Goal: Use online tool/utility: Use online tool/utility

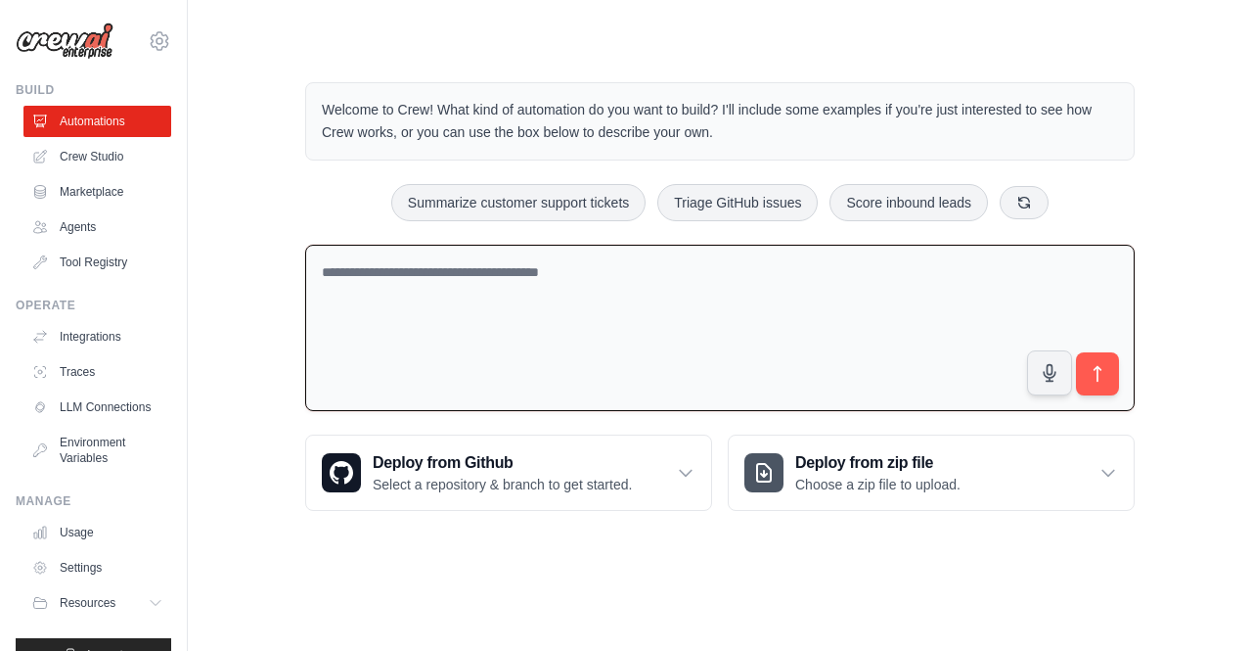
click at [571, 292] on textarea at bounding box center [720, 328] width 830 height 167
click at [980, 473] on div "Deploy from zip file Choose a zip file to upload." at bounding box center [931, 472] width 405 height 74
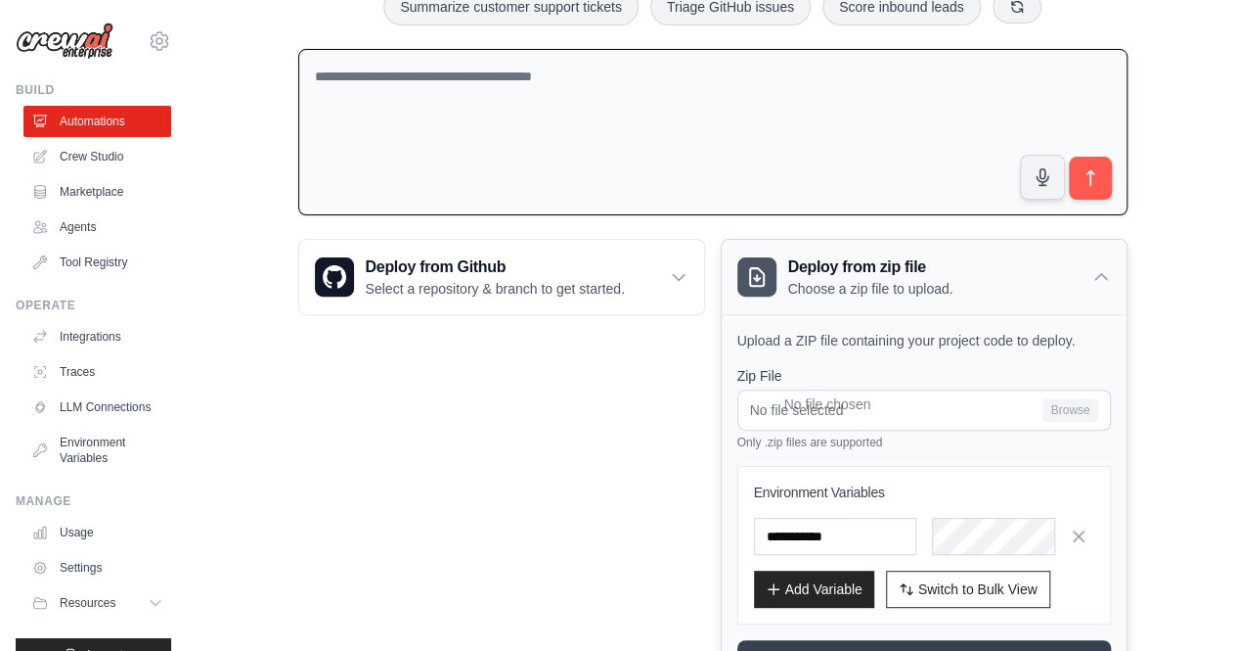
scroll to position [288, 0]
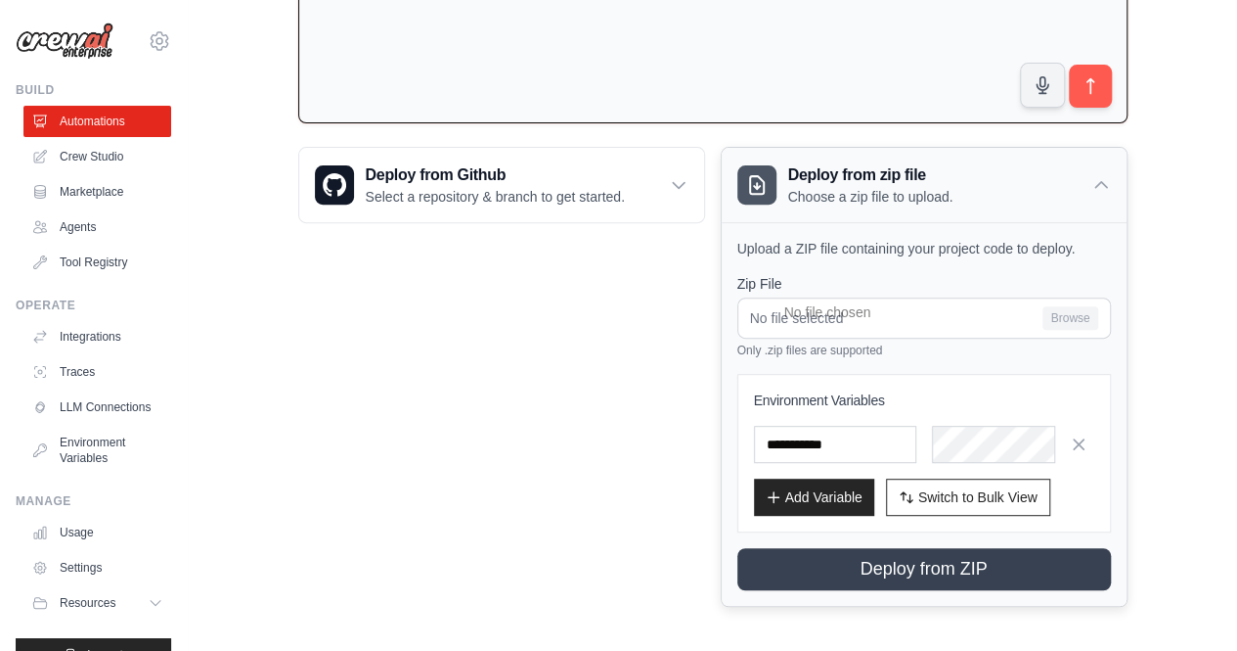
click at [951, 187] on p "Choose a zip file to upload." at bounding box center [870, 197] width 165 height 20
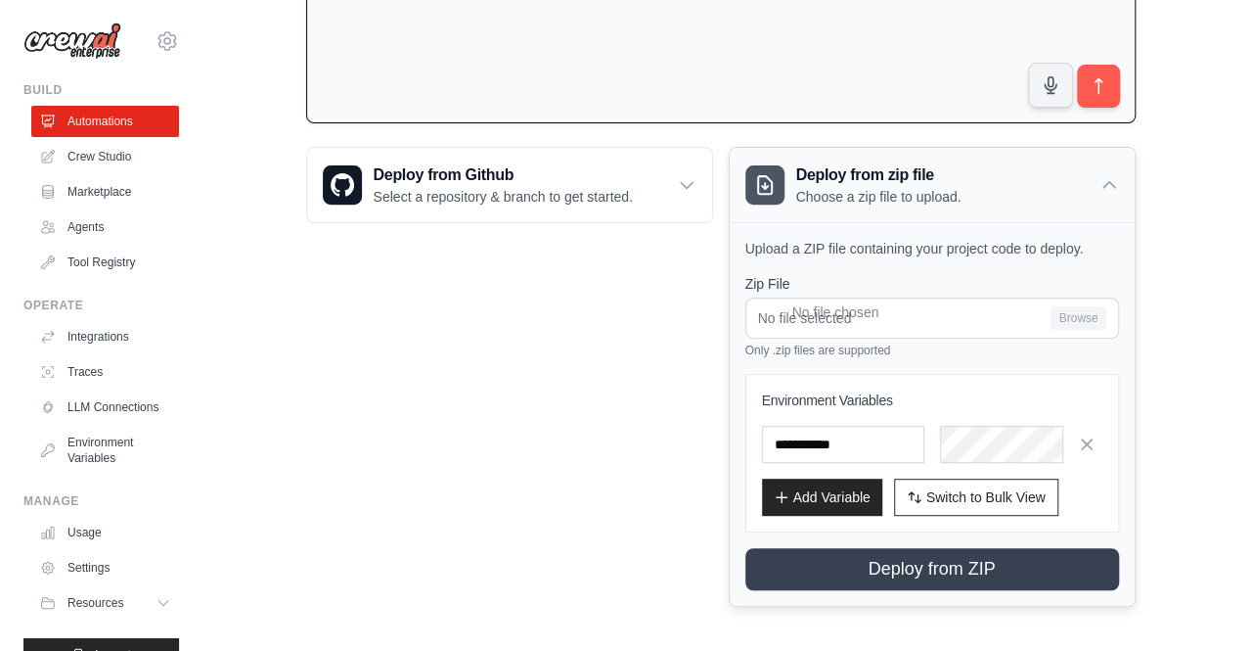
scroll to position [0, 0]
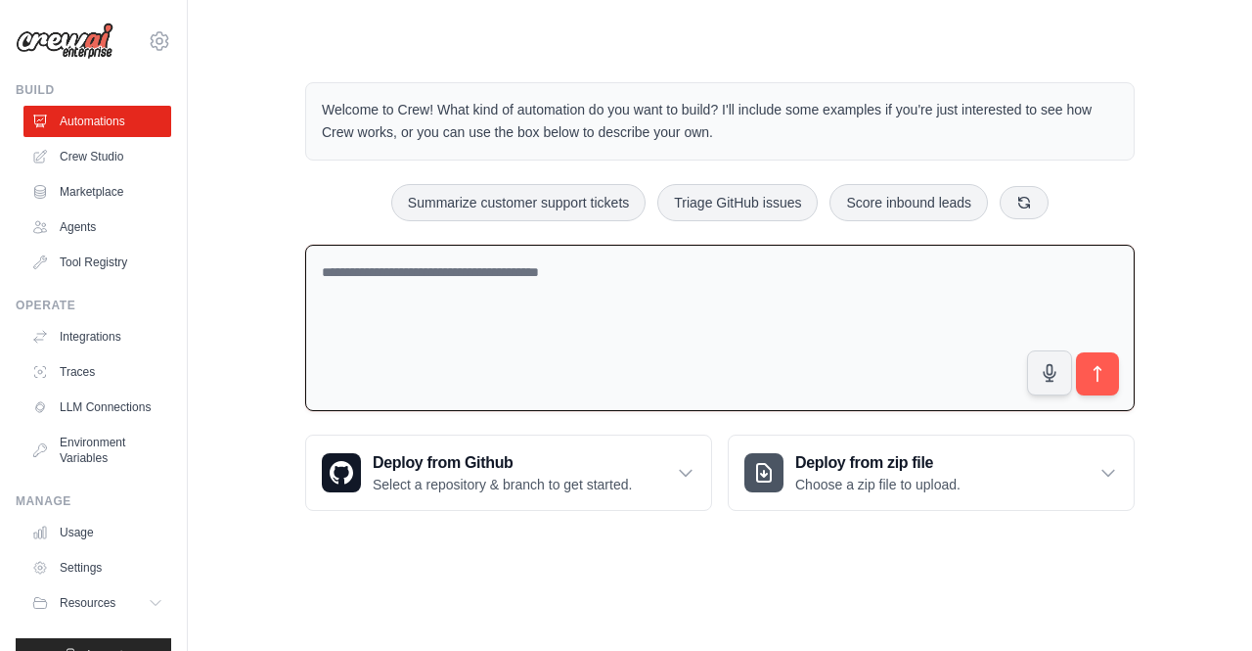
click at [722, 308] on textarea at bounding box center [720, 328] width 830 height 167
drag, startPoint x: 721, startPoint y: 307, endPoint x: 707, endPoint y: 307, distance: 13.7
click at [707, 307] on textarea at bounding box center [720, 328] width 830 height 167
click at [669, 326] on textarea at bounding box center [720, 328] width 830 height 167
click at [671, 310] on textarea at bounding box center [720, 328] width 830 height 167
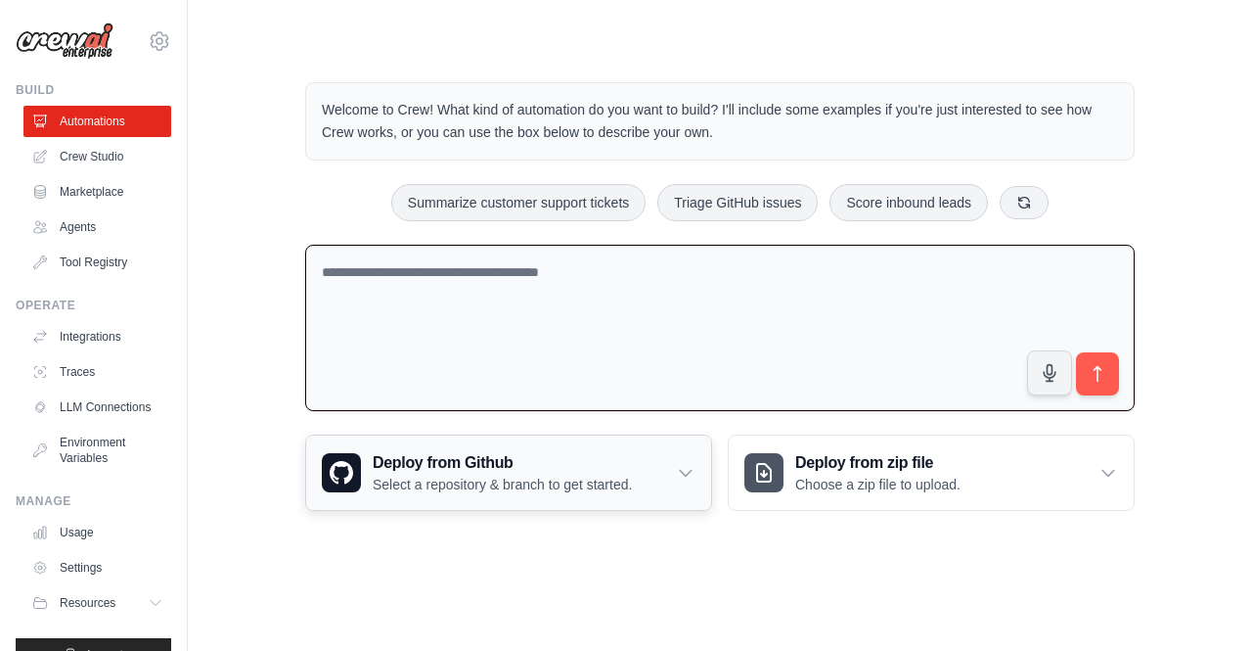
click at [651, 474] on div "Deploy from Github Select a repository & branch to get started." at bounding box center [508, 472] width 405 height 74
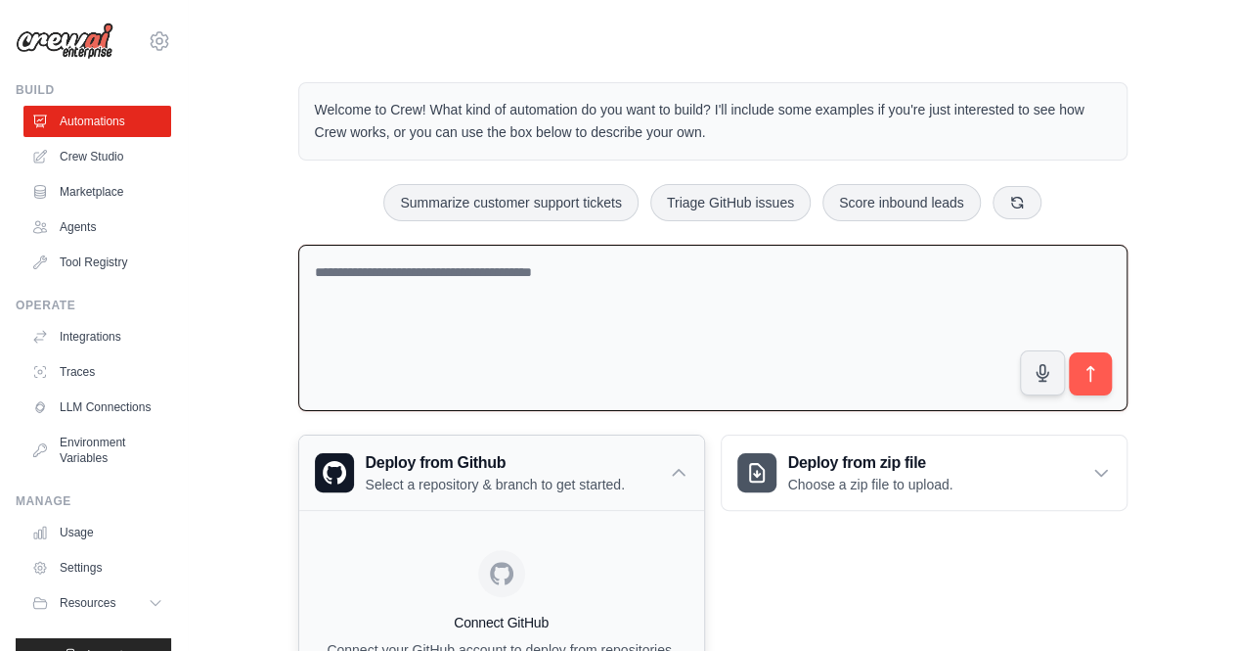
click at [651, 474] on div "Deploy from Github Select a repository & branch to get started." at bounding box center [501, 472] width 405 height 74
